Goal: Information Seeking & Learning: Understand process/instructions

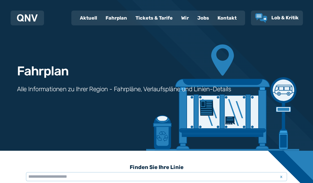
click at [117, 20] on div "Fahrplan" at bounding box center [116, 18] width 30 height 14
click at [114, 21] on div "Fahrplan" at bounding box center [116, 18] width 30 height 14
click at [118, 20] on div "Fahrplan" at bounding box center [116, 18] width 30 height 14
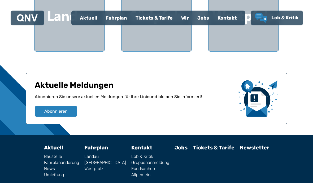
scroll to position [218, 0]
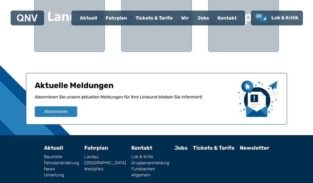
click at [61, 159] on link "Baustelle" at bounding box center [61, 157] width 35 height 4
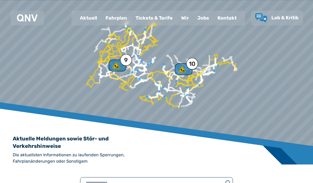
click at [116, 22] on div "Fahrplan" at bounding box center [116, 18] width 30 height 14
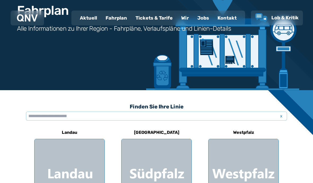
scroll to position [73, 0]
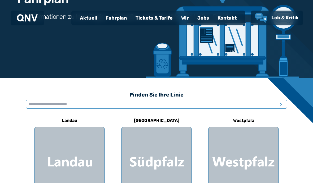
click at [76, 108] on input "text" at bounding box center [156, 104] width 261 height 9
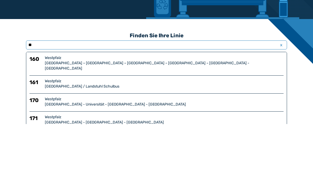
type input "***"
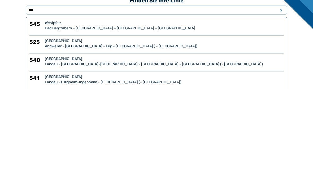
click at [135, 156] on div "Landau - [GEOGRAPHIC_DATA]-[GEOGRAPHIC_DATA] - [GEOGRAPHIC_DATA] - [GEOGRAPHIC_…" at bounding box center [164, 158] width 239 height 5
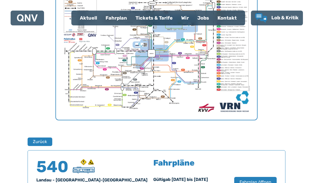
scroll to position [349, 0]
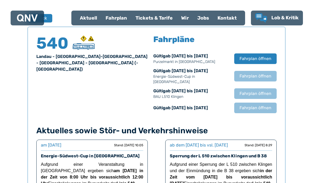
click at [250, 91] on span "Fahrplan öffnen" at bounding box center [255, 94] width 32 height 6
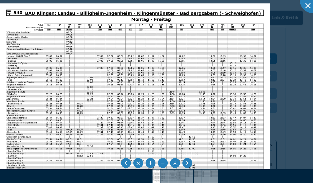
click at [313, 8] on div at bounding box center [313, 0] width 27 height 27
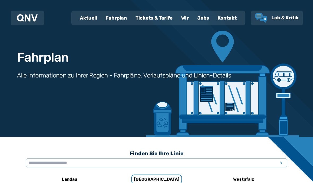
scroll to position [0, 0]
